Goal: Navigation & Orientation: Find specific page/section

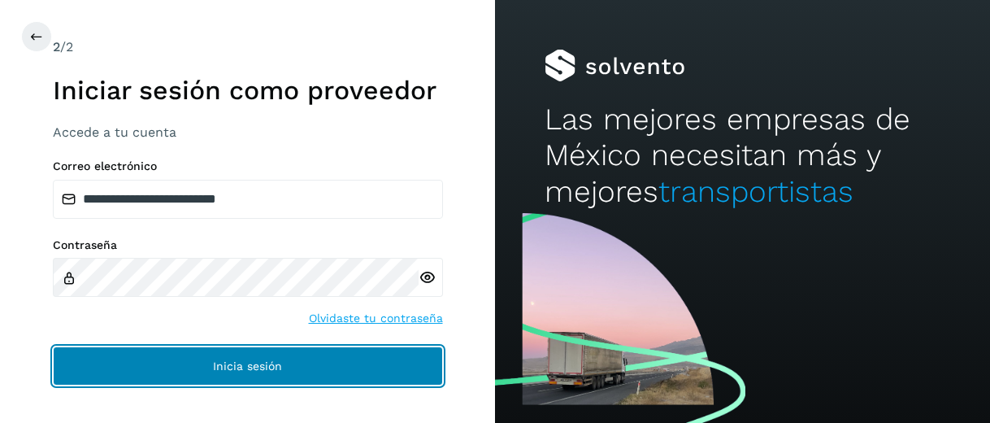
click at [336, 376] on button "Inicia sesión" at bounding box center [248, 365] width 390 height 39
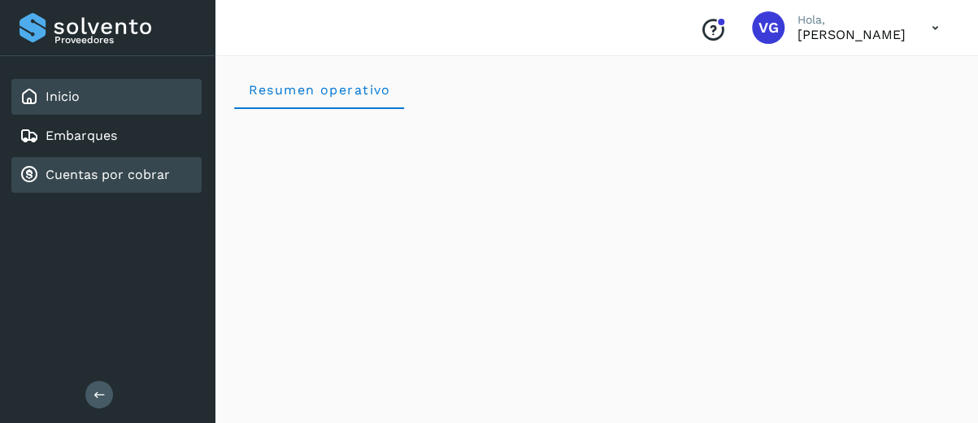
click at [158, 180] on link "Cuentas por cobrar" at bounding box center [108, 174] width 124 height 15
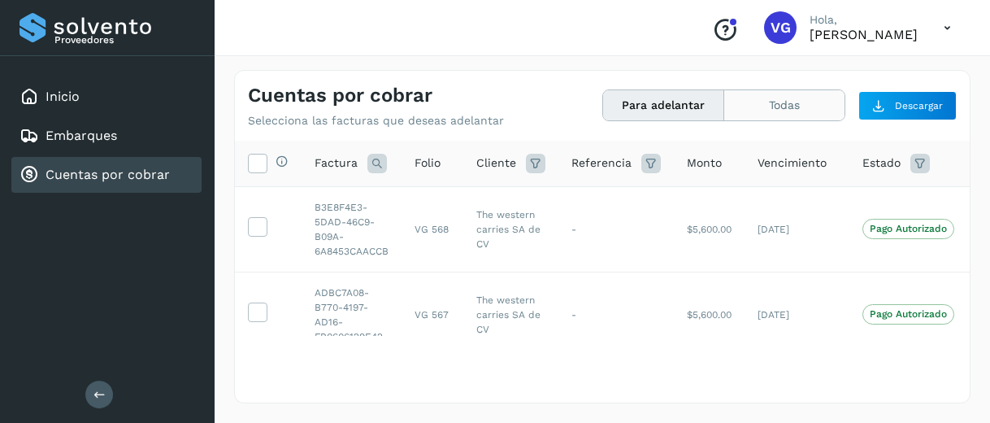
click at [769, 113] on button "Todas" at bounding box center [784, 105] width 120 height 30
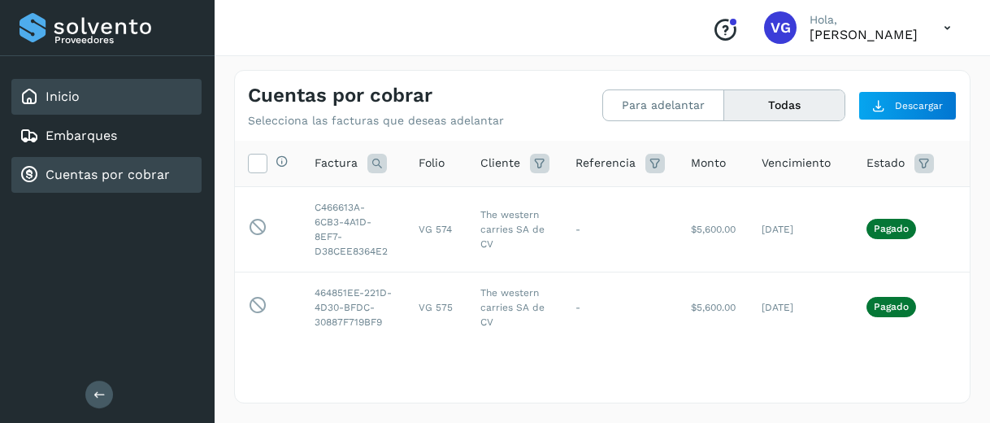
click at [101, 110] on div "Inicio" at bounding box center [106, 97] width 190 height 36
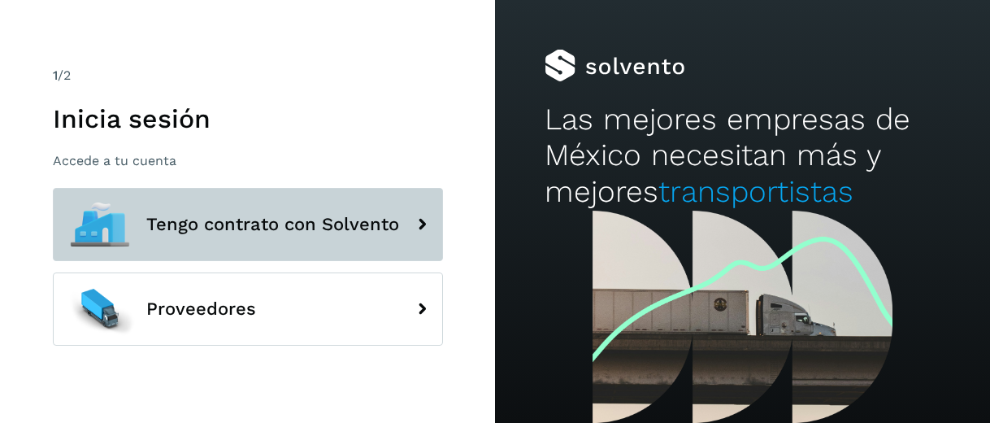
click at [254, 218] on span "Tengo contrato con Solvento" at bounding box center [272, 225] width 253 height 20
click at [260, 233] on span "Tengo contrato con Solvento" at bounding box center [272, 225] width 253 height 20
click at [328, 196] on button "Tengo contrato con Solvento" at bounding box center [248, 224] width 390 height 73
